Goal: Information Seeking & Learning: Learn about a topic

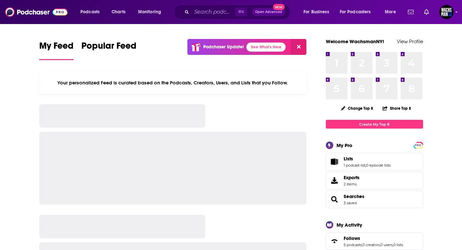
scroll to position [243, 0]
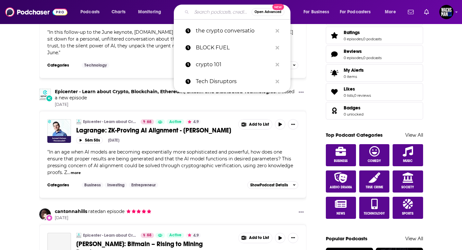
click at [198, 14] on input "Search podcasts, credits, & more..." at bounding box center [222, 12] width 60 height 10
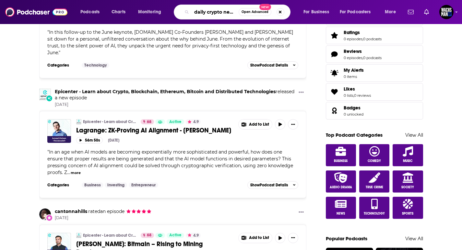
scroll to position [0, 1]
type input "daily crypto news"
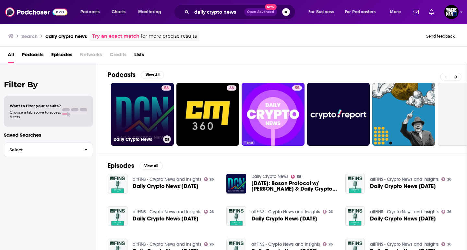
click at [160, 106] on link "58 Daily Crypto News" at bounding box center [142, 114] width 63 height 63
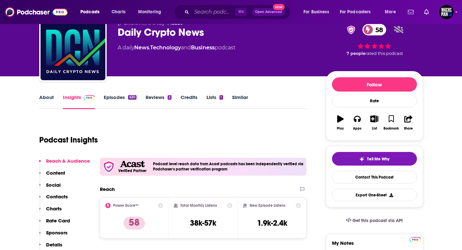
scroll to position [106, 0]
